Goal: Task Accomplishment & Management: Complete application form

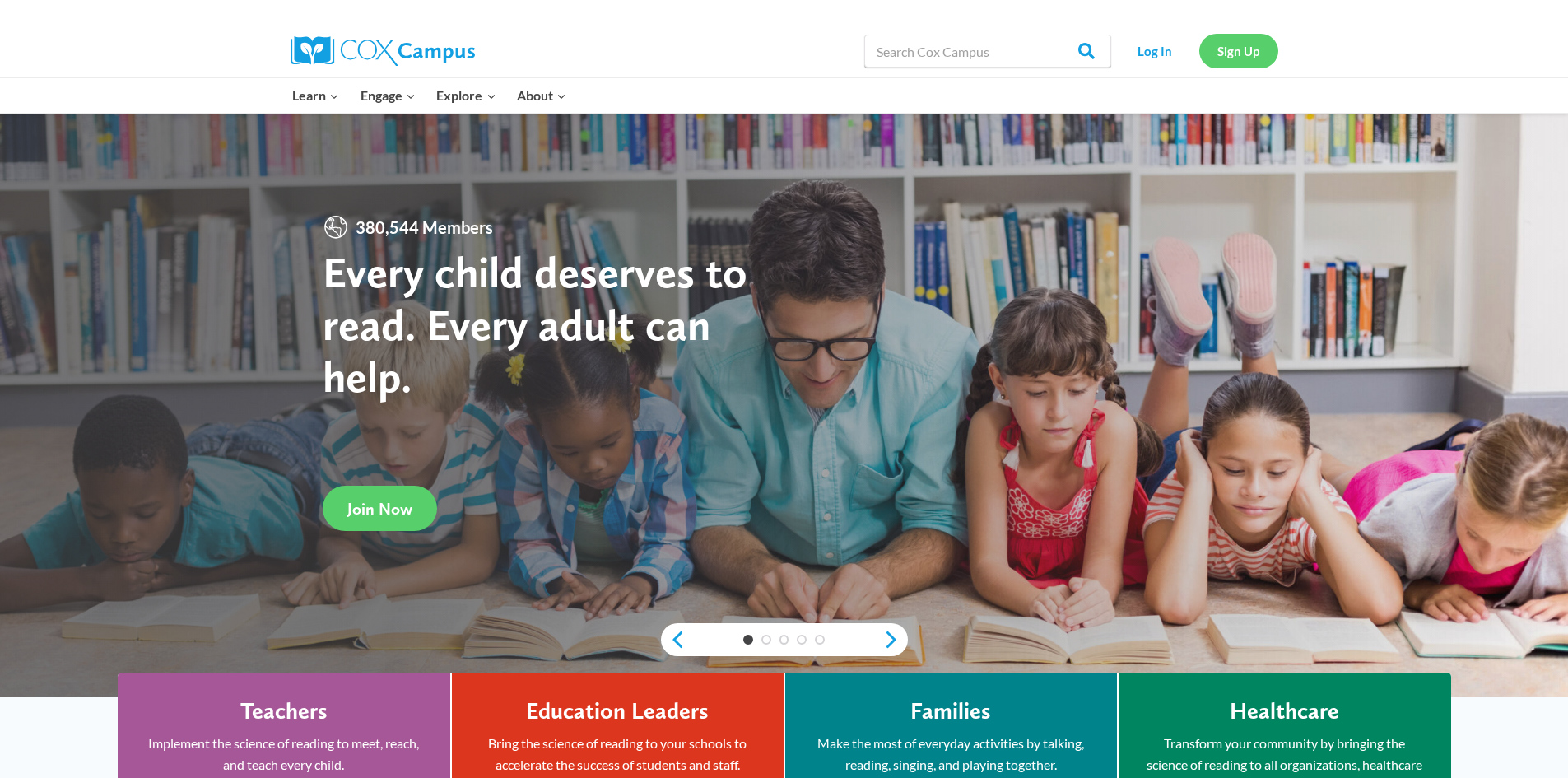
click at [1239, 57] on link "Sign Up" at bounding box center [1239, 51] width 79 height 34
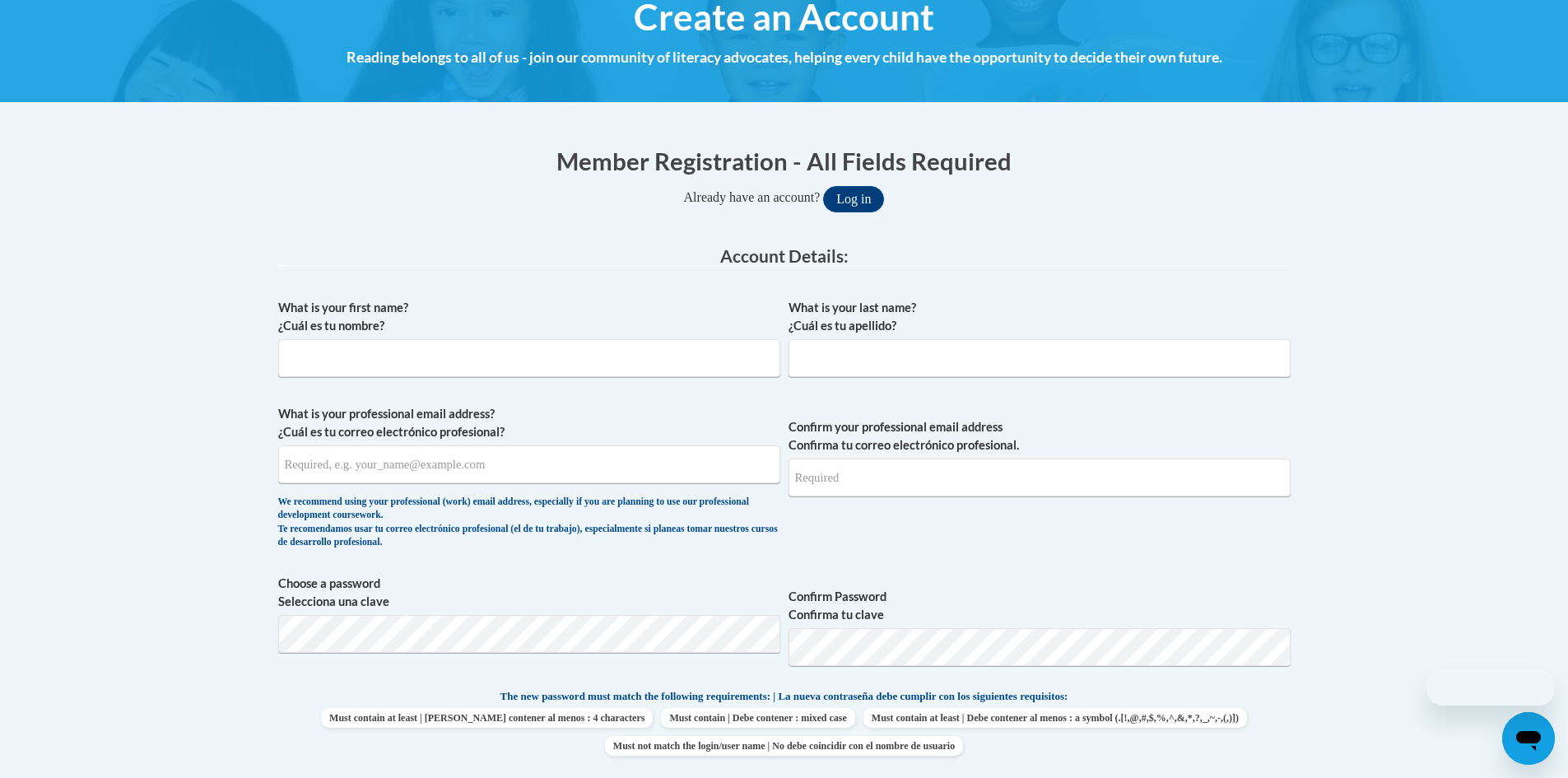
scroll to position [247, 0]
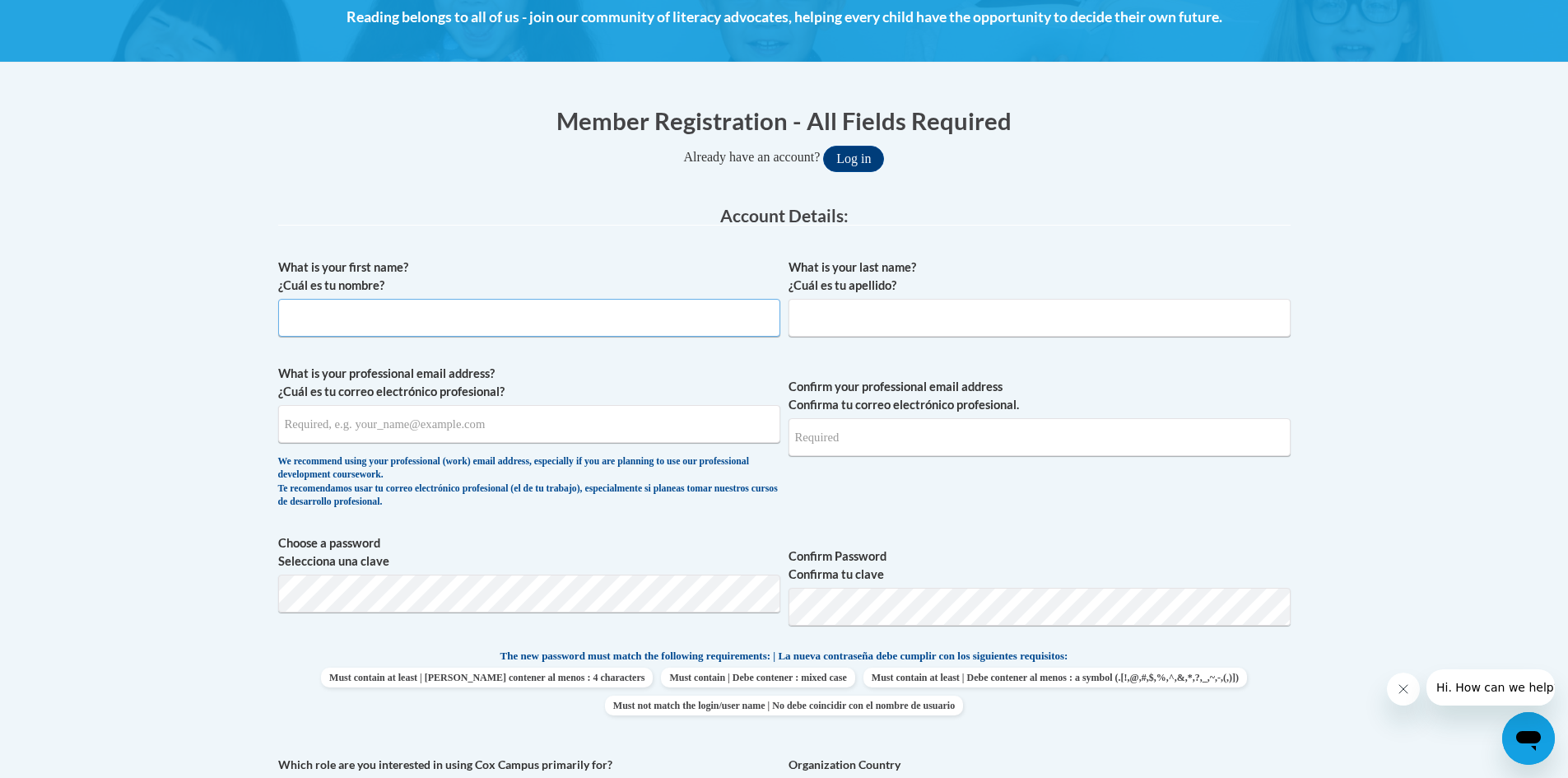
click at [434, 309] on input "What is your first name? ¿Cuál es tu nombre?" at bounding box center [530, 318] width 502 height 37
type input "Marissa"
type input "Park"
type input "mpark@gccfn.org"
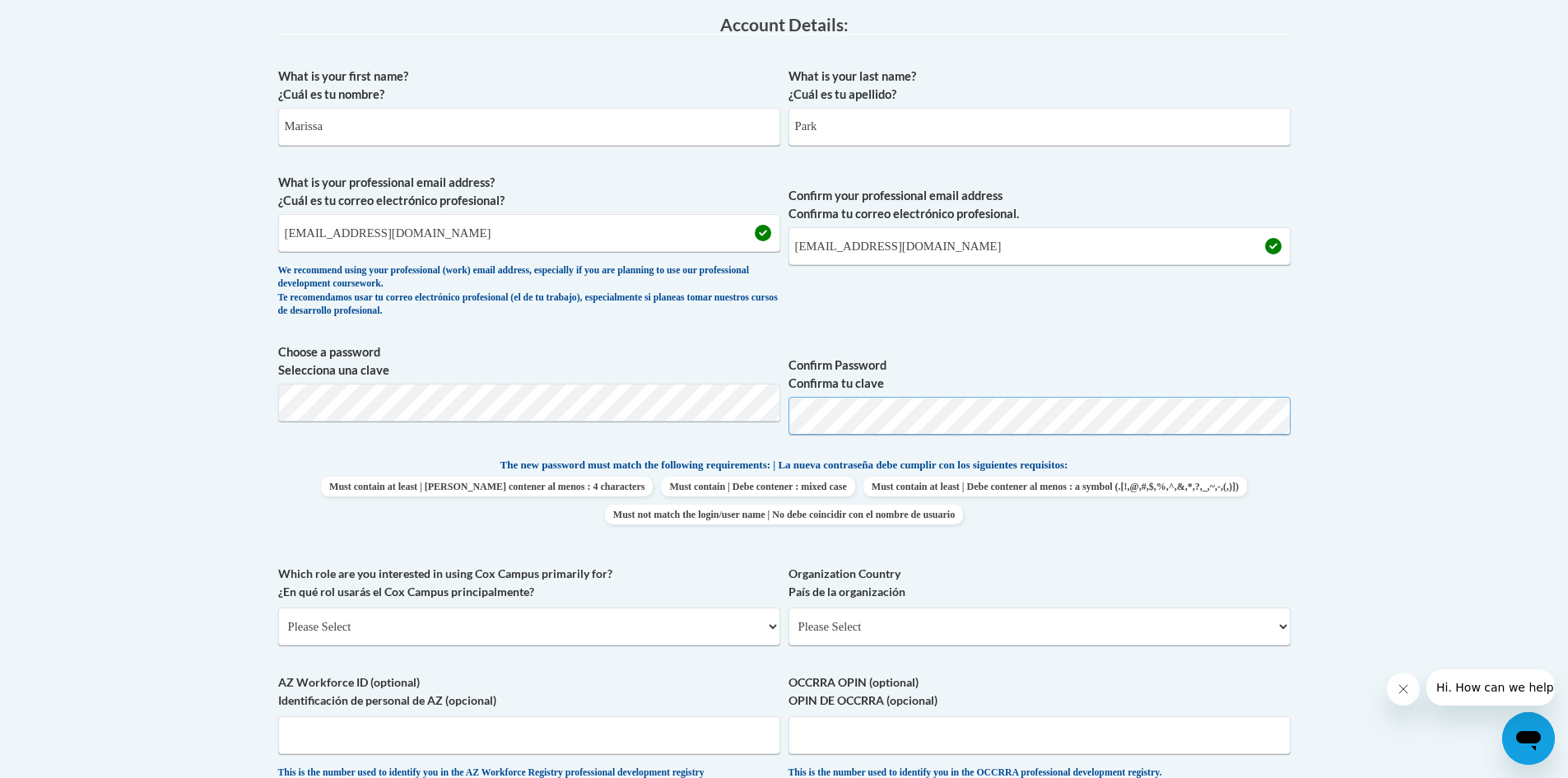
scroll to position [576, 0]
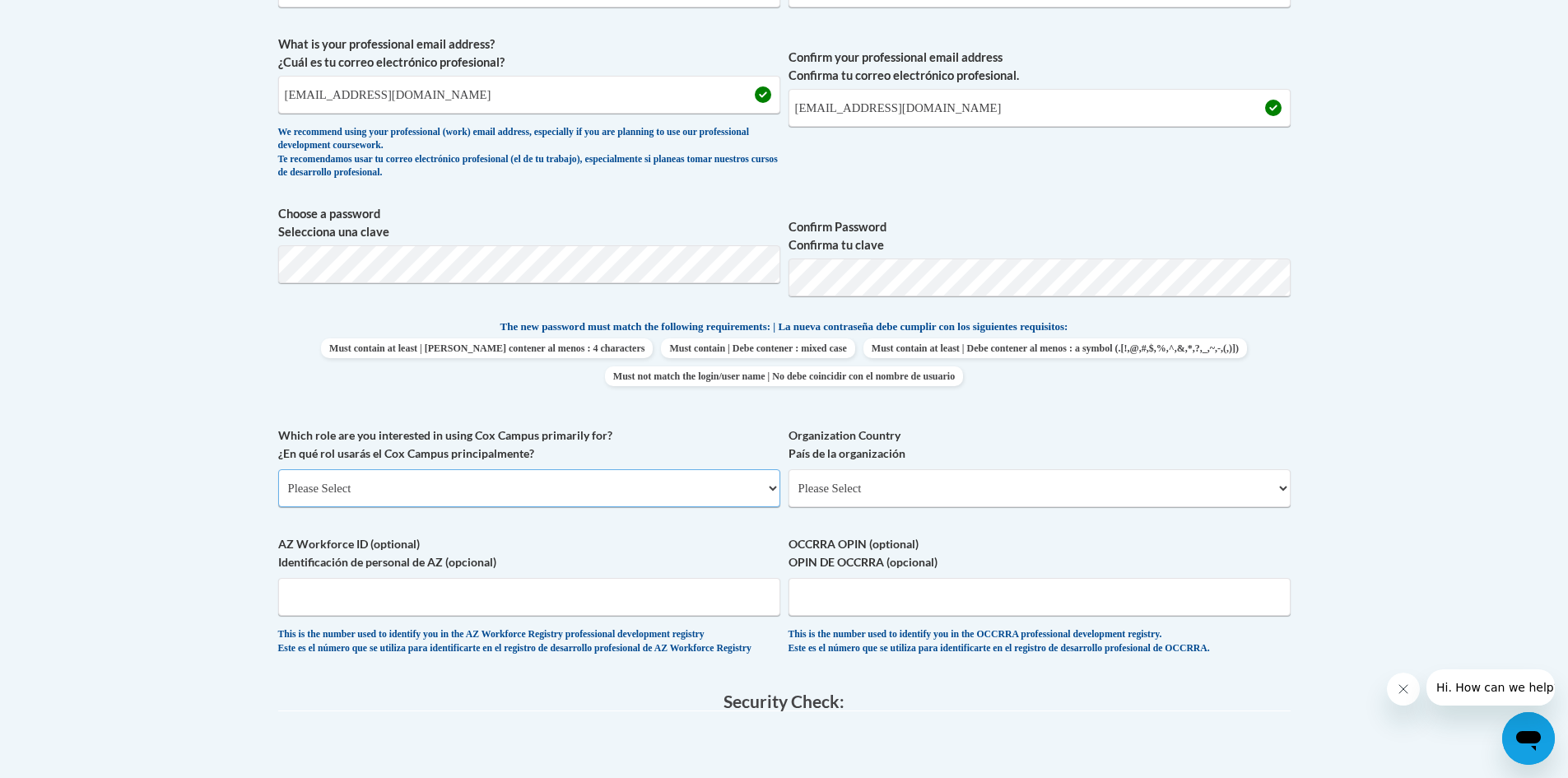
click at [615, 484] on select "Please Select College/University | Colegio/Universidad Community/Nonprofit Part…" at bounding box center [530, 488] width 502 height 37
select select "fbf2d438-af2f-41f8-98f1-81c410e29de3"
click at [278, 470] on select "Please Select College/University | Colegio/Universidad Community/Nonprofit Part…" at bounding box center [530, 488] width 502 height 37
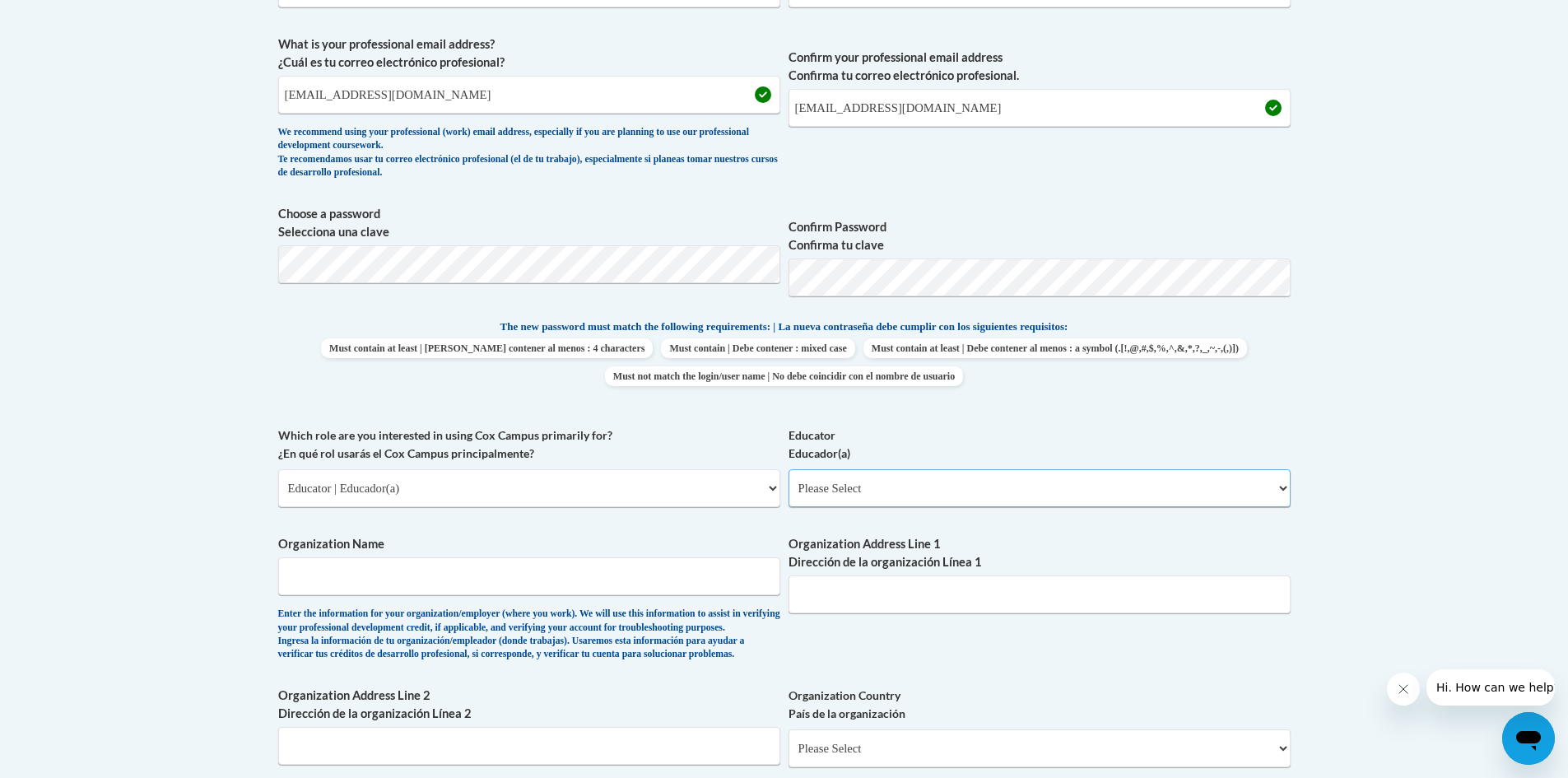
click at [880, 496] on select "Please Select Early Learning/Daycare Teacher/Family Home Care Provider | Maestr…" at bounding box center [1040, 488] width 502 height 37
select select "5e2af403-4f2c-4e49-a02f-103e55d7b75b"
click at [789, 470] on select "Please Select Early Learning/Daycare Teacher/Family Home Care Provider | Maestr…" at bounding box center [1040, 488] width 502 height 37
click at [572, 577] on input "Organization Name" at bounding box center [530, 576] width 502 height 37
type input "Gulf Coast Center for Nonviolence"
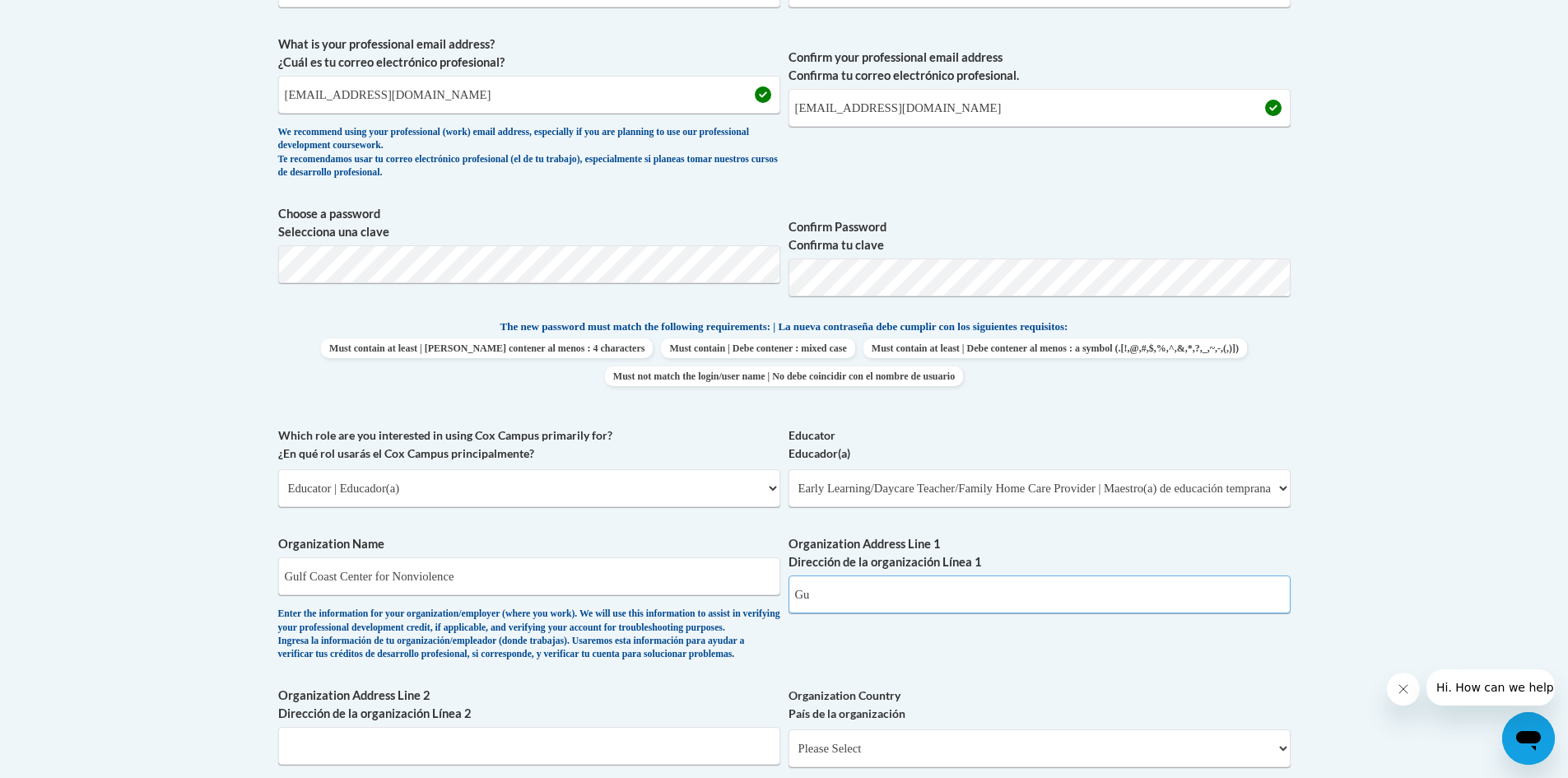
type input "G"
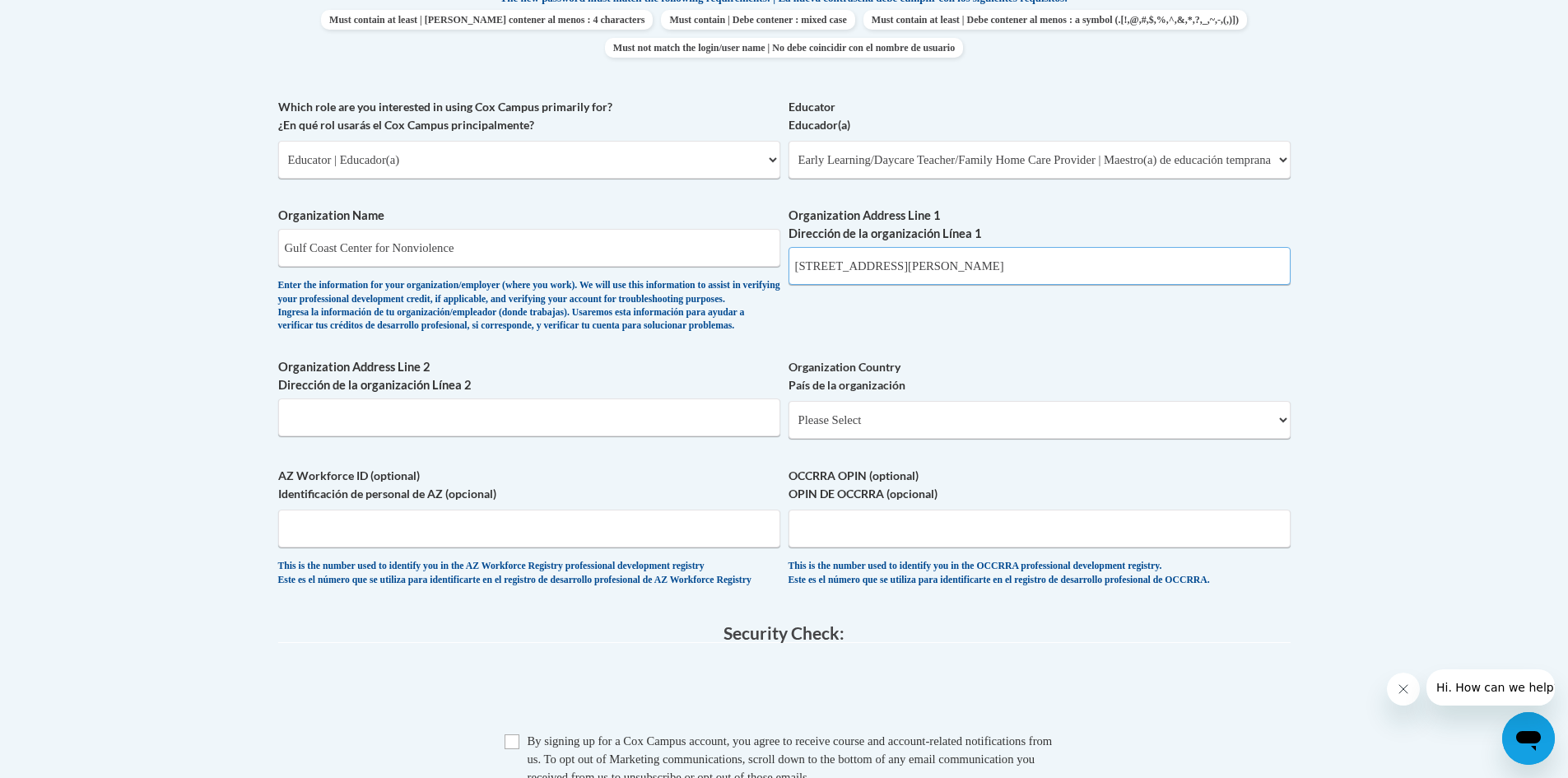
scroll to position [905, 0]
type input "213 Porter Ave"
click at [953, 434] on select "Please Select United States | Estados Unidos Outside of the United States | Fue…" at bounding box center [1040, 419] width 502 height 37
select select "ad49bcad-a171-4b2e-b99c-48b446064914"
click at [789, 426] on select "Please Select United States | Estados Unidos Outside of the United States | Fue…" at bounding box center [1040, 419] width 502 height 37
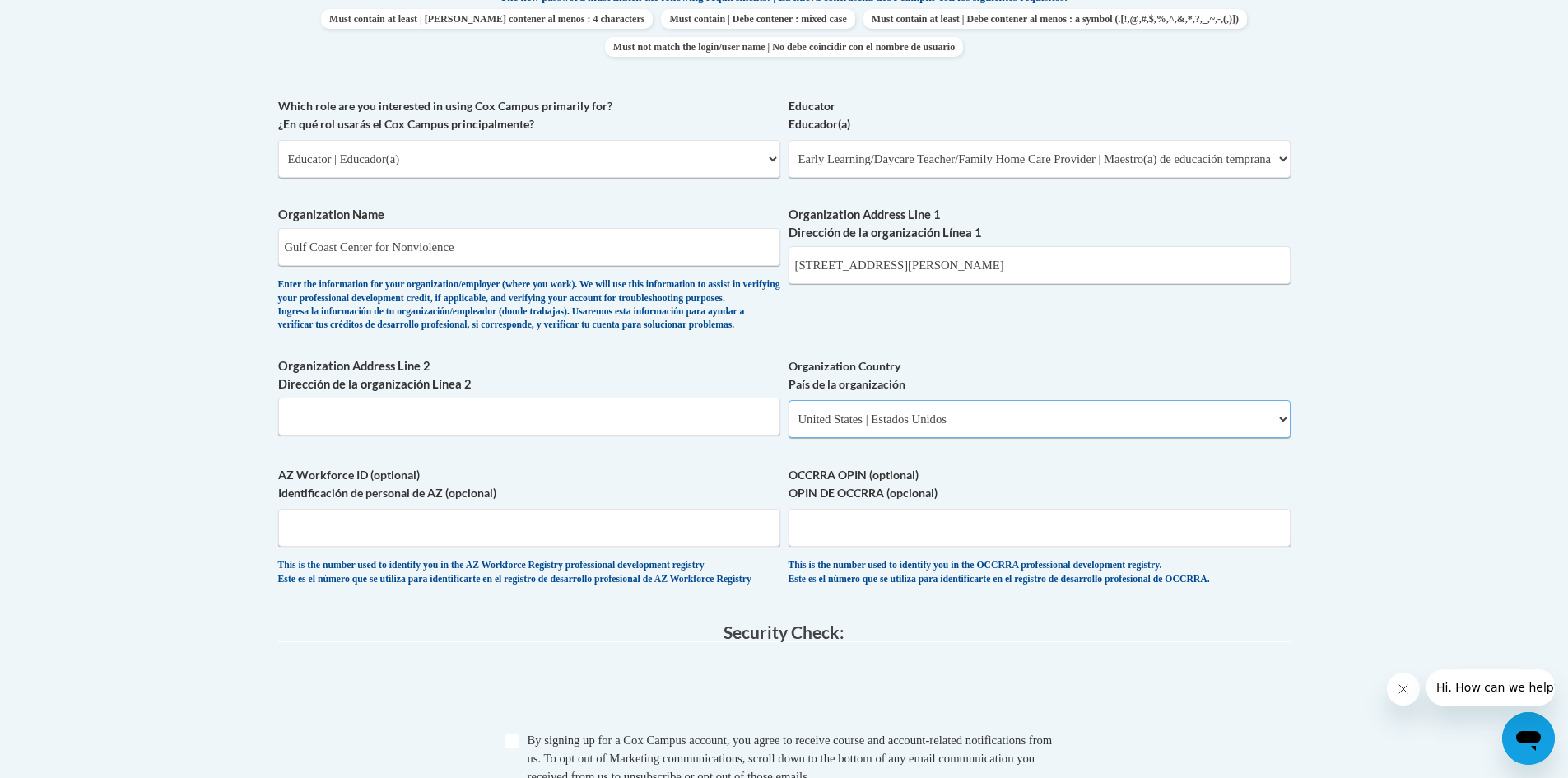
select select
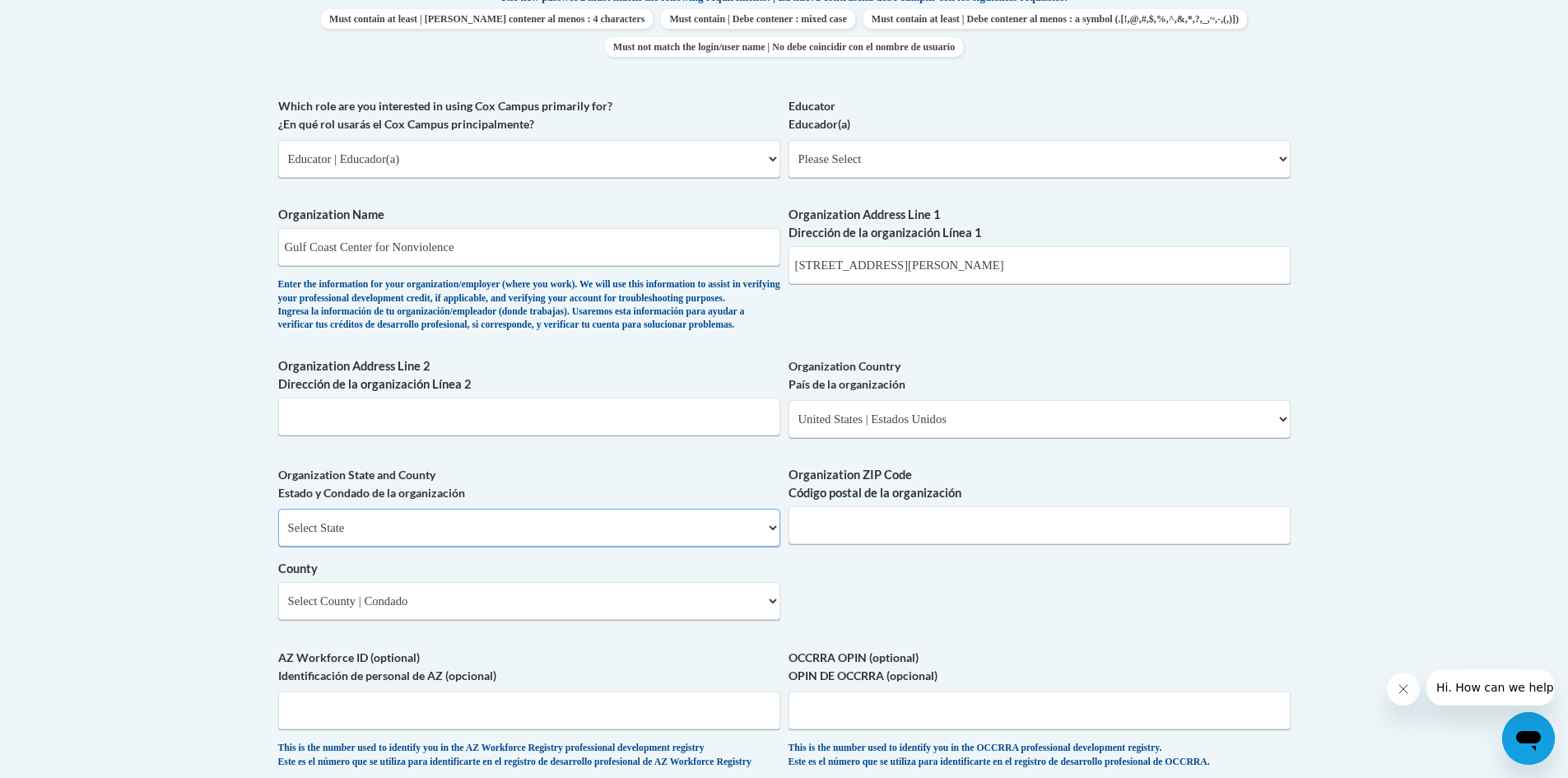
click at [548, 546] on select "Select State Alabama Alaska Arizona Arkansas California Colorado Connecticut De…" at bounding box center [530, 528] width 502 height 37
select select "Mississippi"
click at [278, 536] on select "Select State Alabama Alaska Arizona Arkansas California Colorado Connecticut De…" at bounding box center [530, 528] width 502 height 37
click at [930, 545] on input "Organization ZIP Code Código postal de la organización" at bounding box center [1040, 525] width 502 height 37
type input "39530"
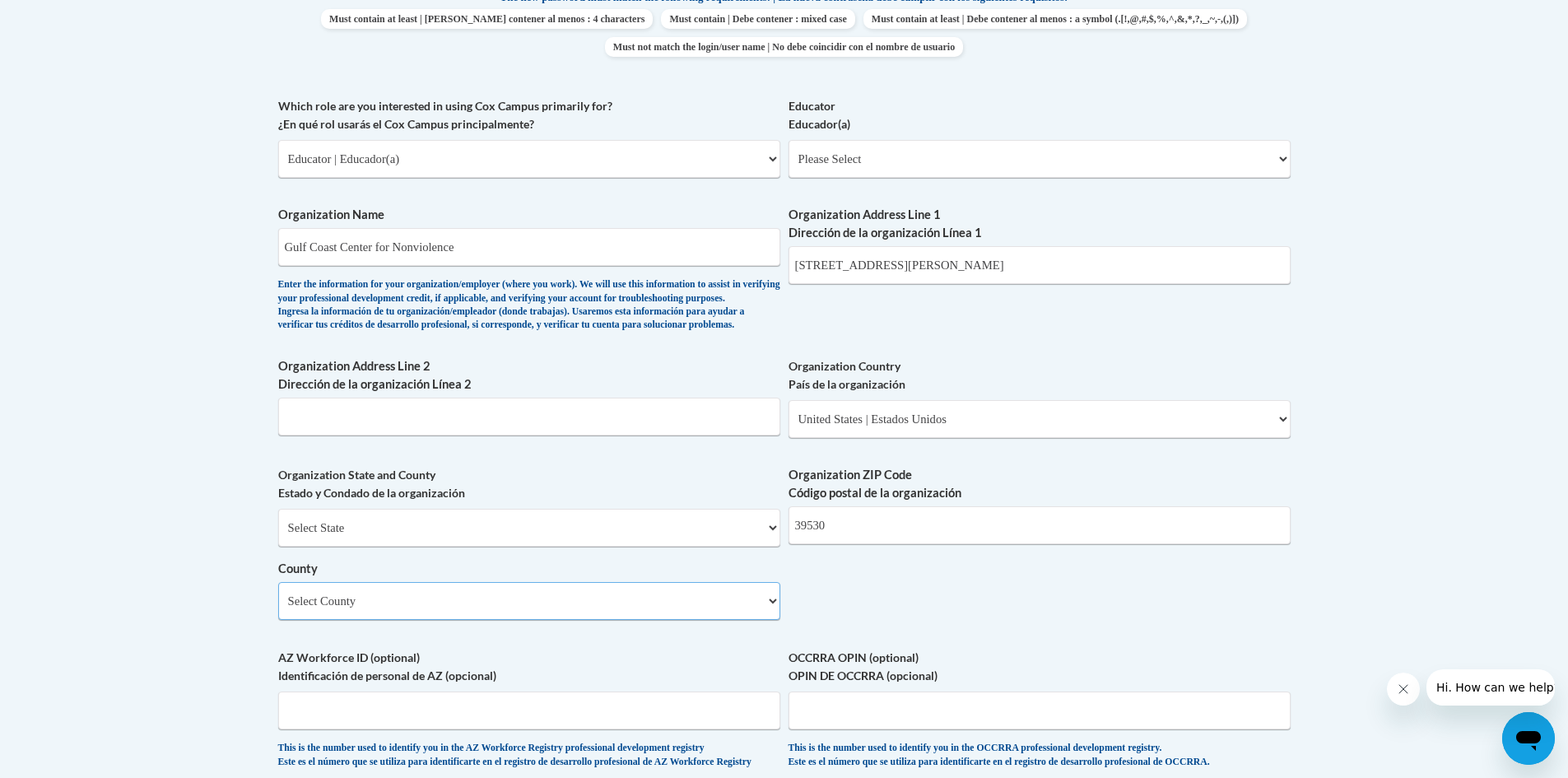
click at [363, 620] on select "Select County Adams Alcorn Amite Attala Benton Bolivar Calhoun Carroll Chickasa…" at bounding box center [530, 601] width 502 height 37
select select "Harrison"
click at [278, 609] on select "Select County Adams Alcorn Amite Attala Benton Bolivar Calhoun Carroll Chickasa…" at bounding box center [530, 601] width 502 height 37
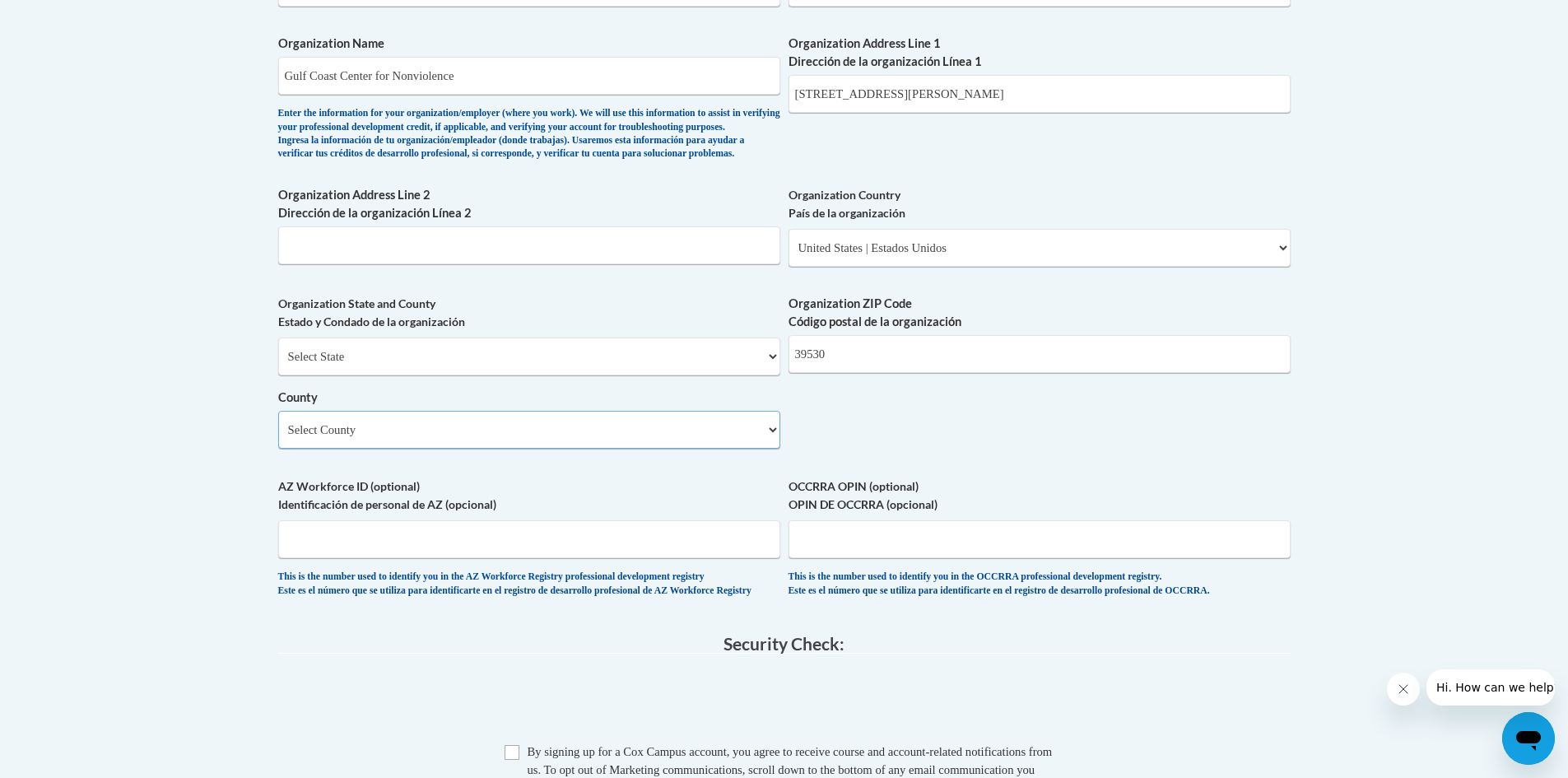
scroll to position [1070, 0]
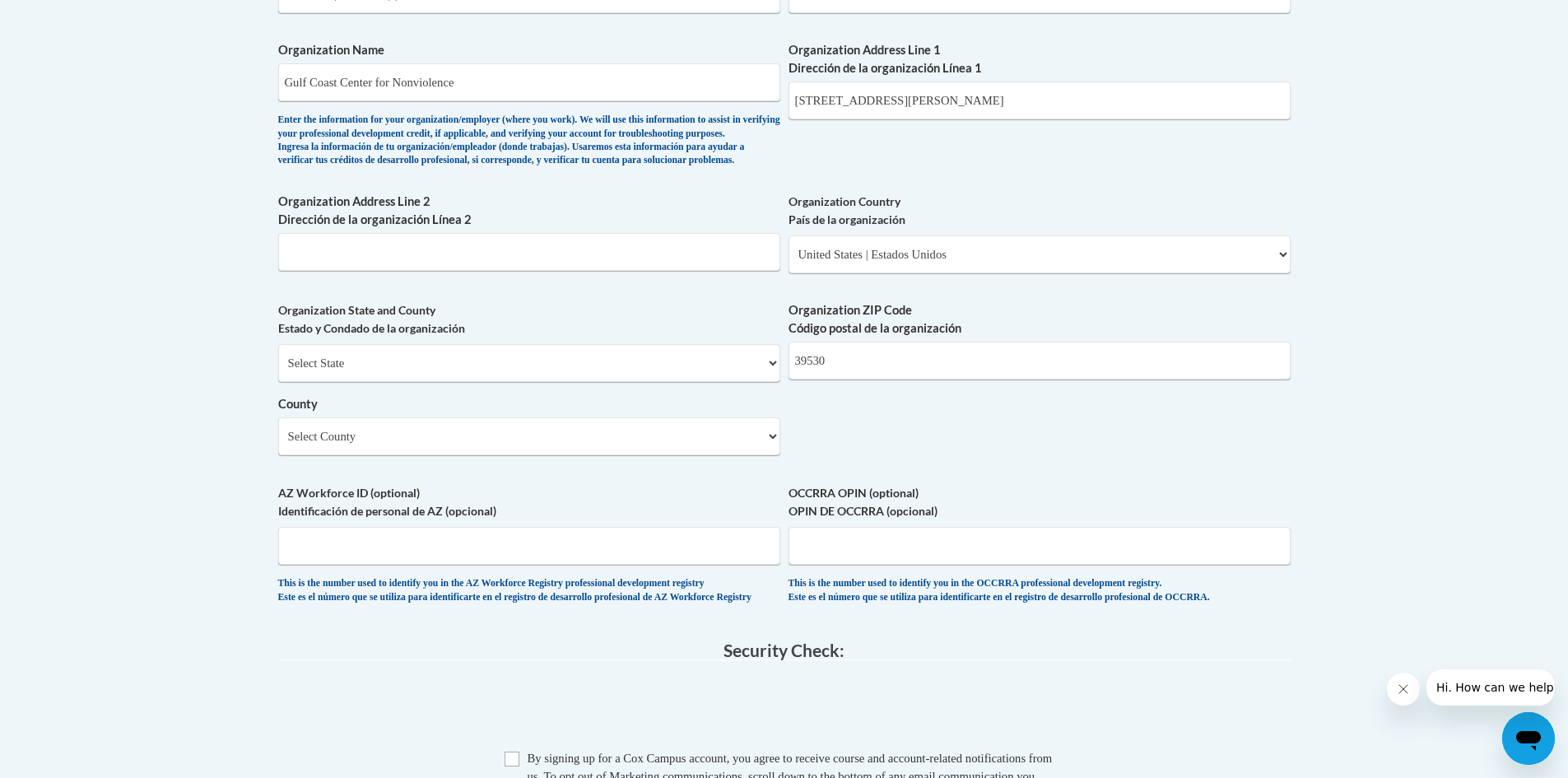
click at [433, 674] on div "Member Registration - All Fields Required Already have an account? Log in Prefe…" at bounding box center [784, 119] width 1013 height 1679
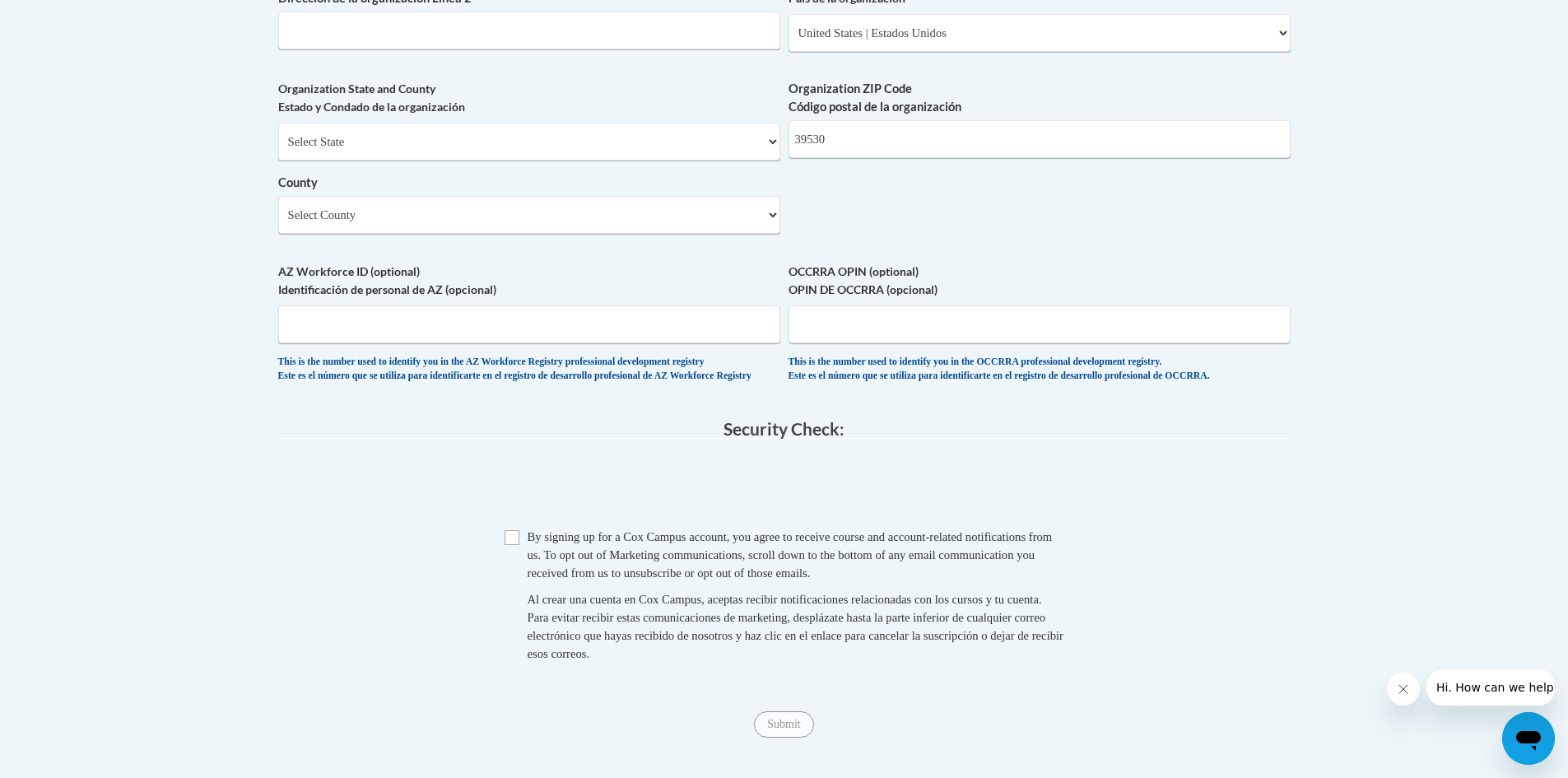
scroll to position [1399, 0]
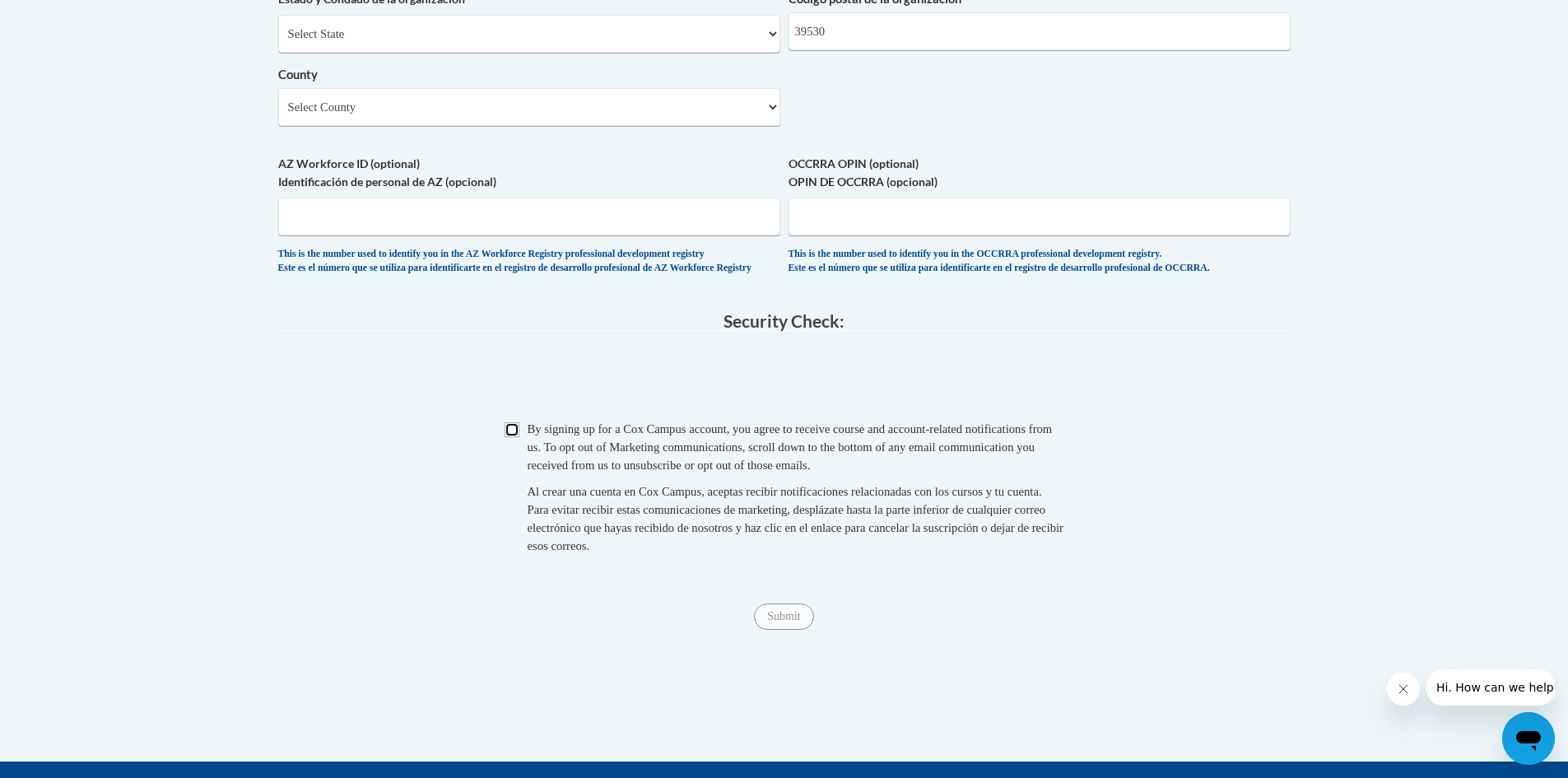
click at [518, 437] on input "Checkbox" at bounding box center [512, 430] width 15 height 15
checkbox input "true"
click at [800, 630] on input "Submit" at bounding box center [784, 617] width 59 height 26
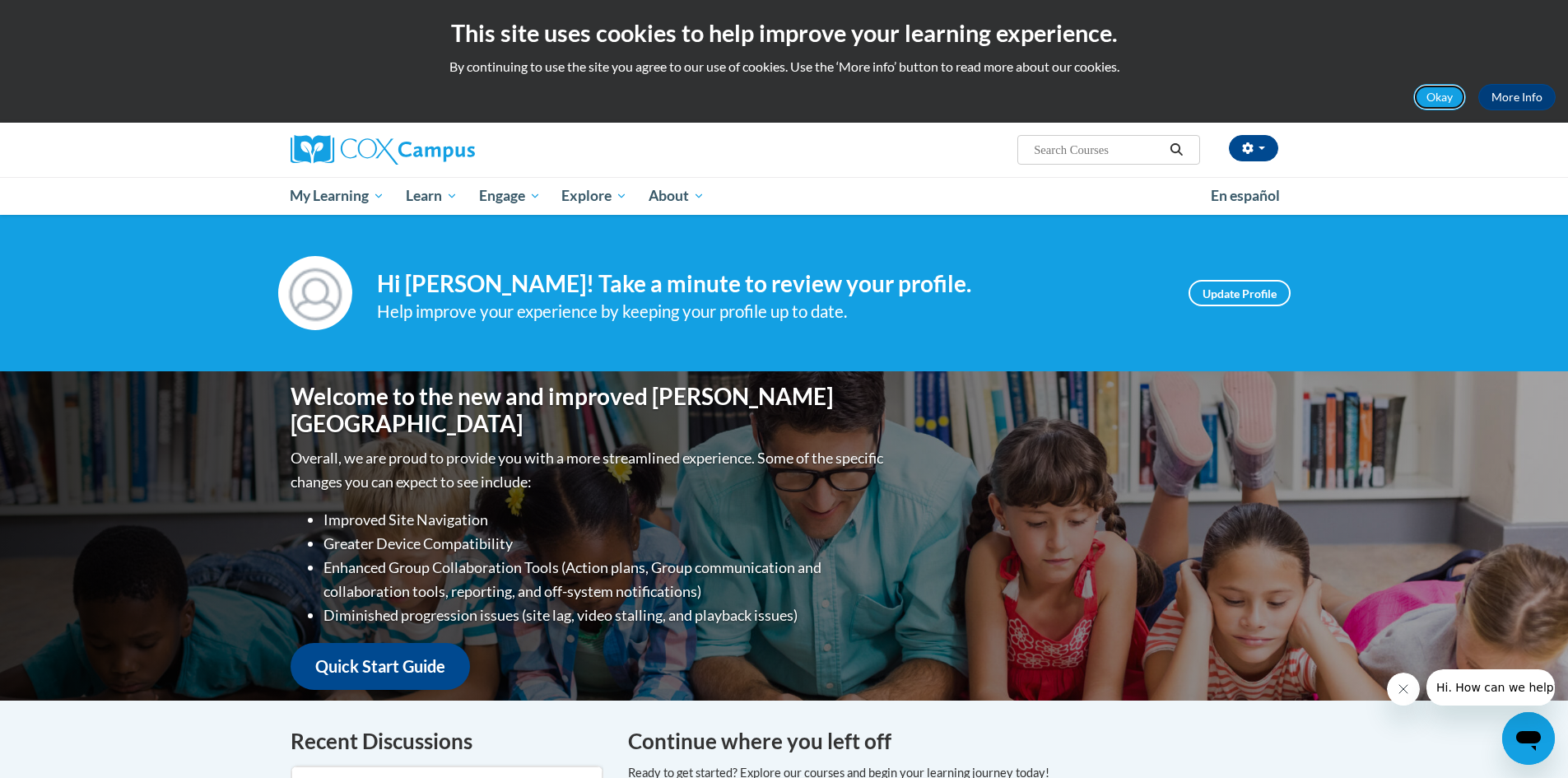
drag, startPoint x: 1437, startPoint y: 95, endPoint x: 1428, endPoint y: 104, distance: 12.7
click at [1437, 95] on button "Okay" at bounding box center [1440, 97] width 52 height 26
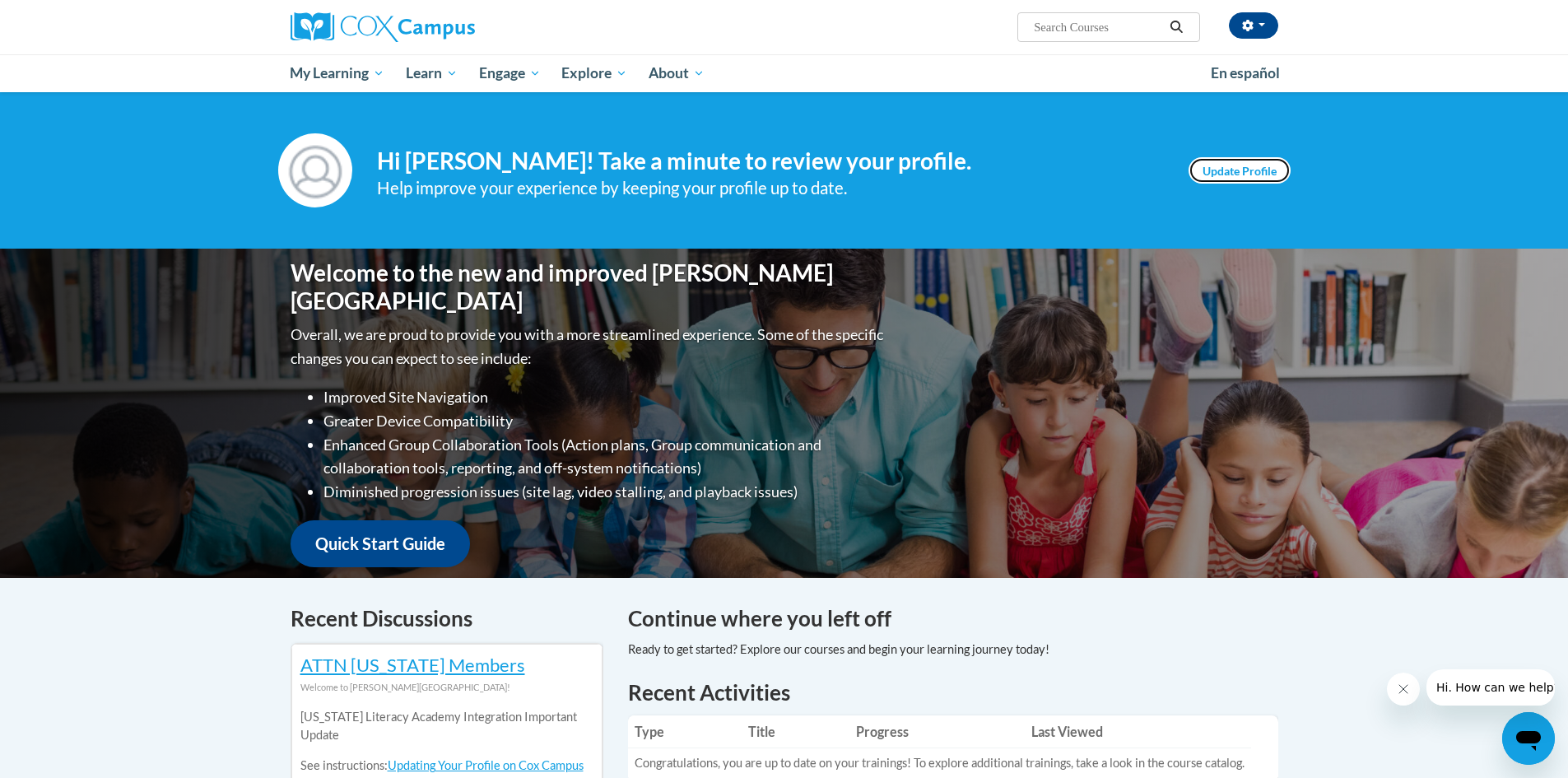
click at [1219, 172] on link "Update Profile" at bounding box center [1239, 171] width 102 height 26
